Goal: Information Seeking & Learning: Learn about a topic

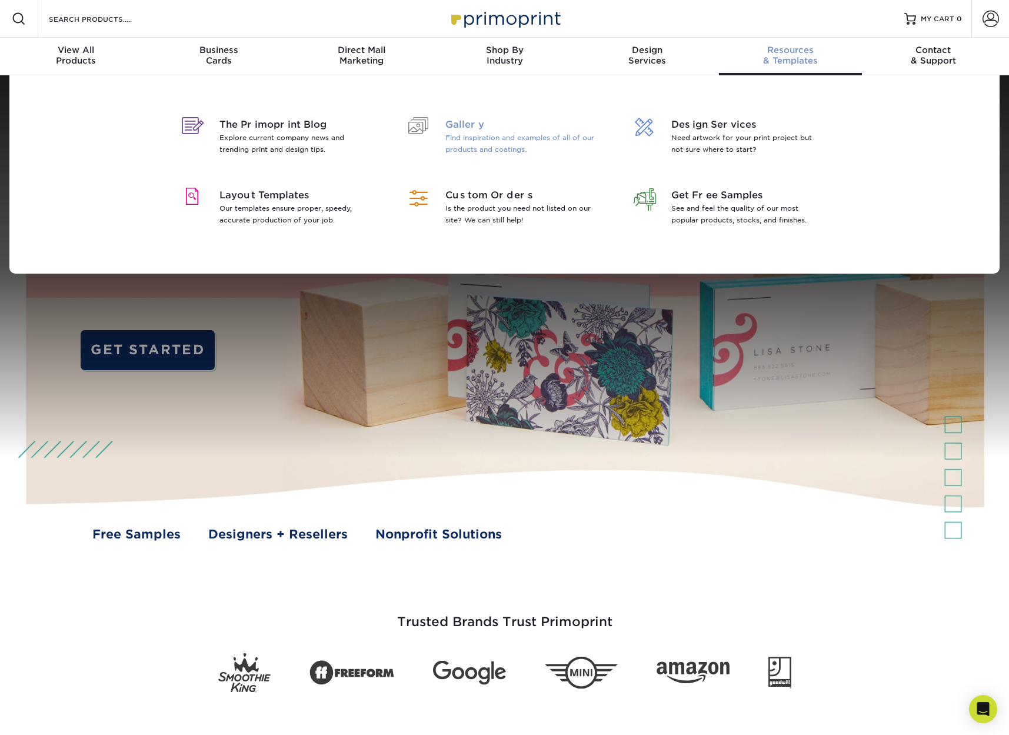
click at [499, 133] on p "Find inspiration and examples of all of our products and coatings." at bounding box center [521, 144] width 152 height 24
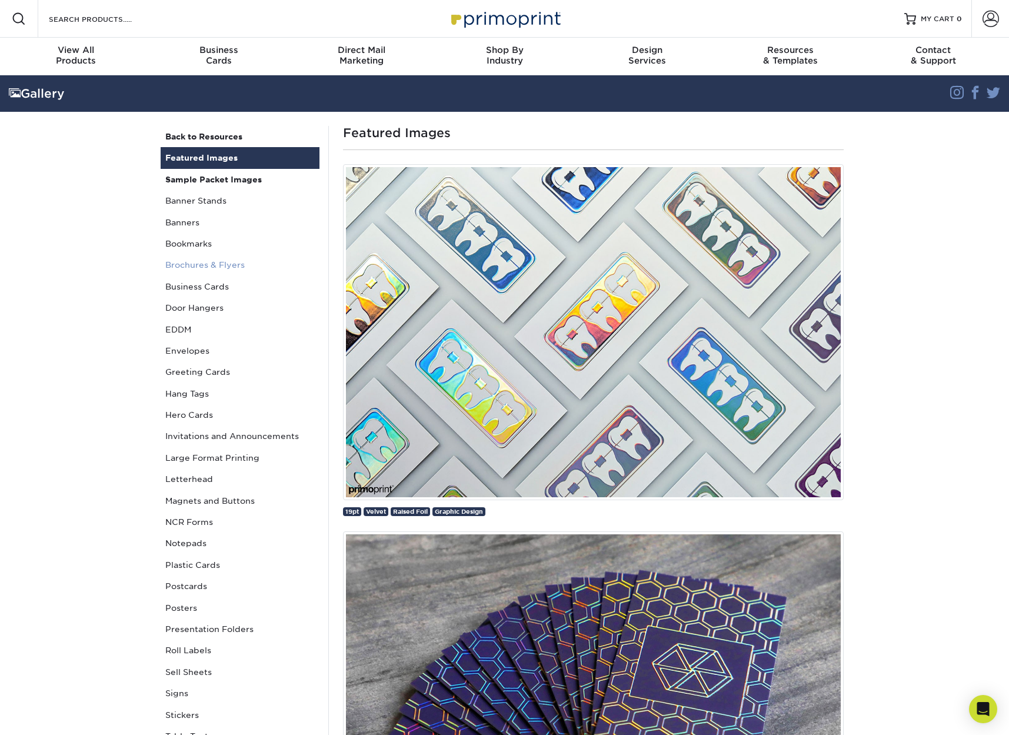
click at [185, 261] on link "Brochures & Flyers" at bounding box center [240, 264] width 159 height 21
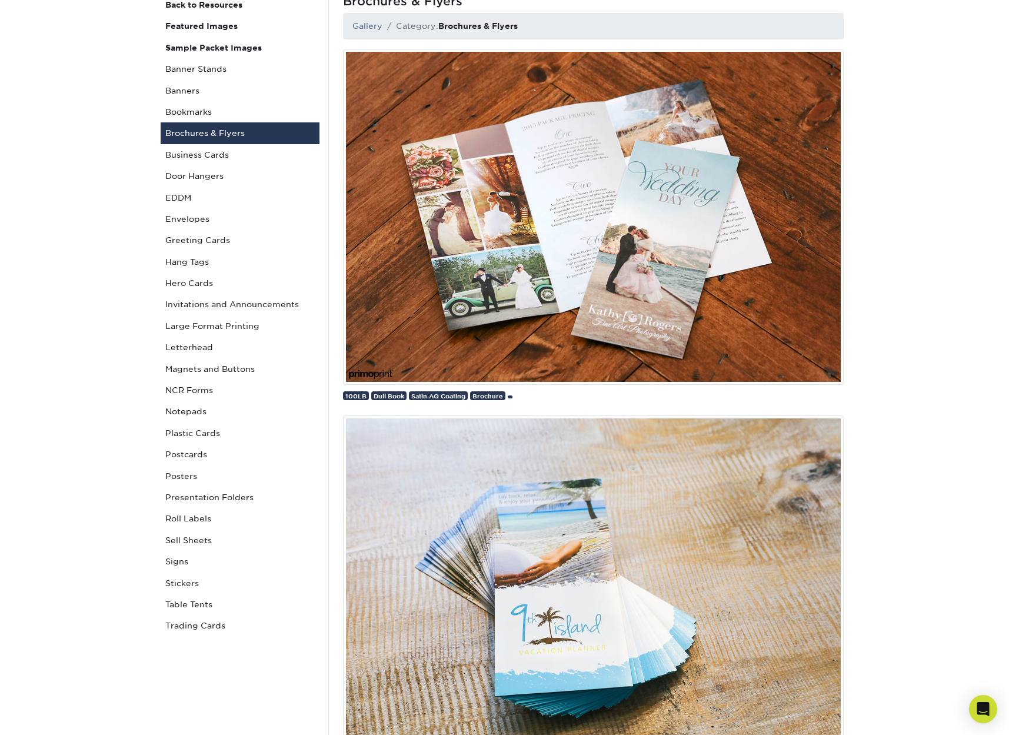
scroll to position [134, 0]
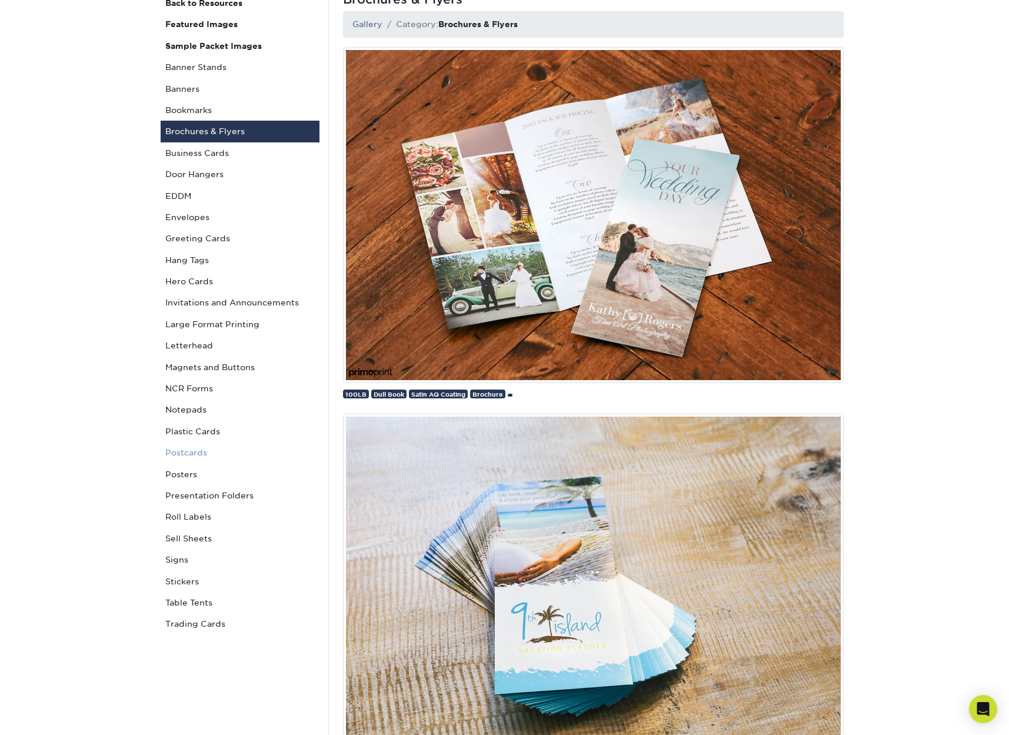
click at [186, 446] on link "Postcards" at bounding box center [240, 452] width 159 height 21
